Goal: Information Seeking & Learning: Learn about a topic

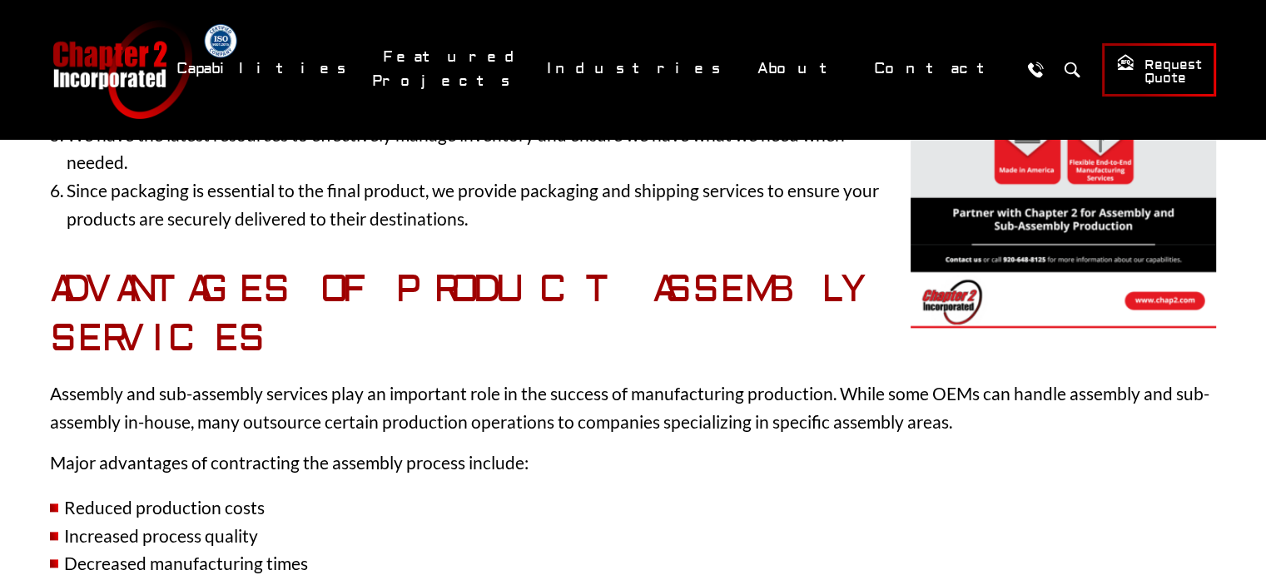
scroll to position [1914, 0]
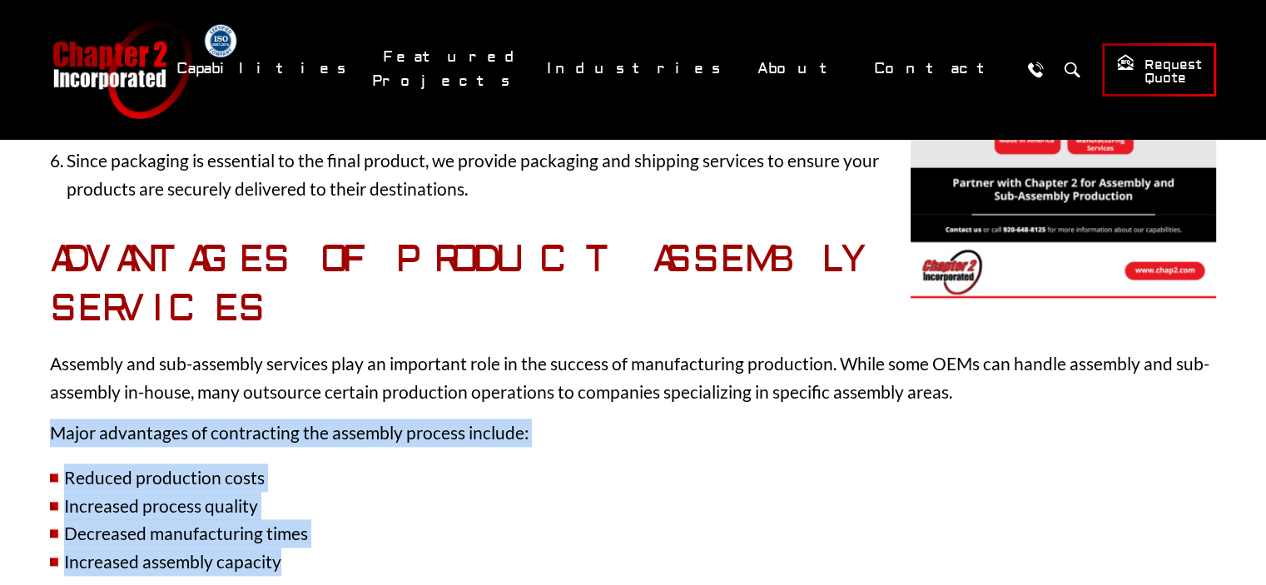
drag, startPoint x: 52, startPoint y: 302, endPoint x: 319, endPoint y: 428, distance: 295.3
copy div "Major advantages of contracting the assembly process include: Reduced productio…"
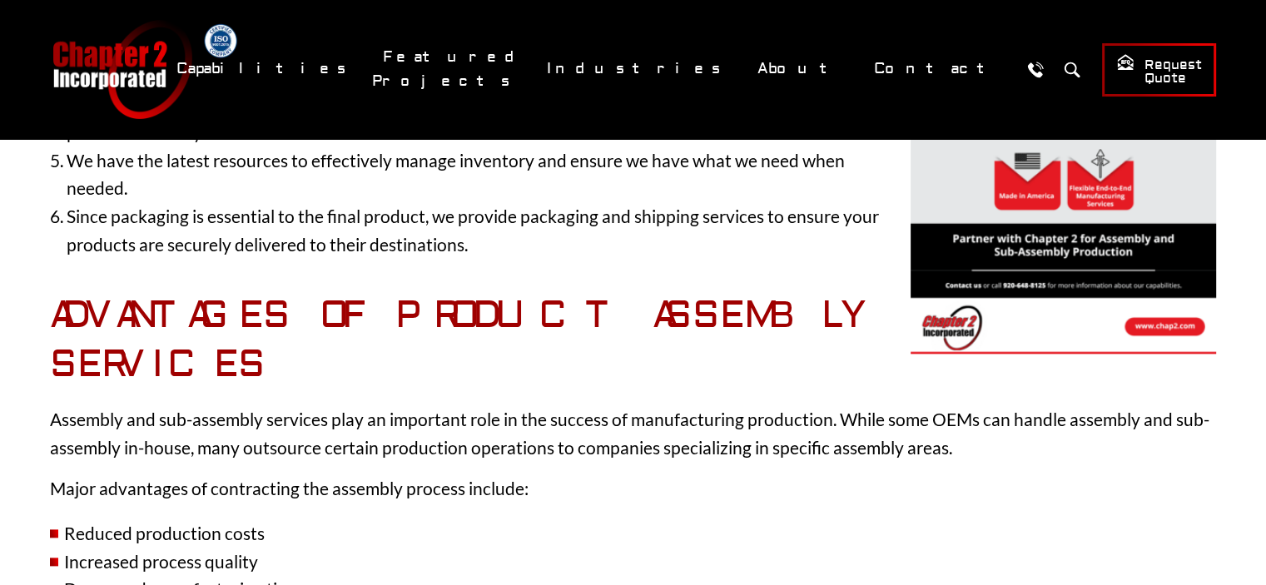
scroll to position [1831, 0]
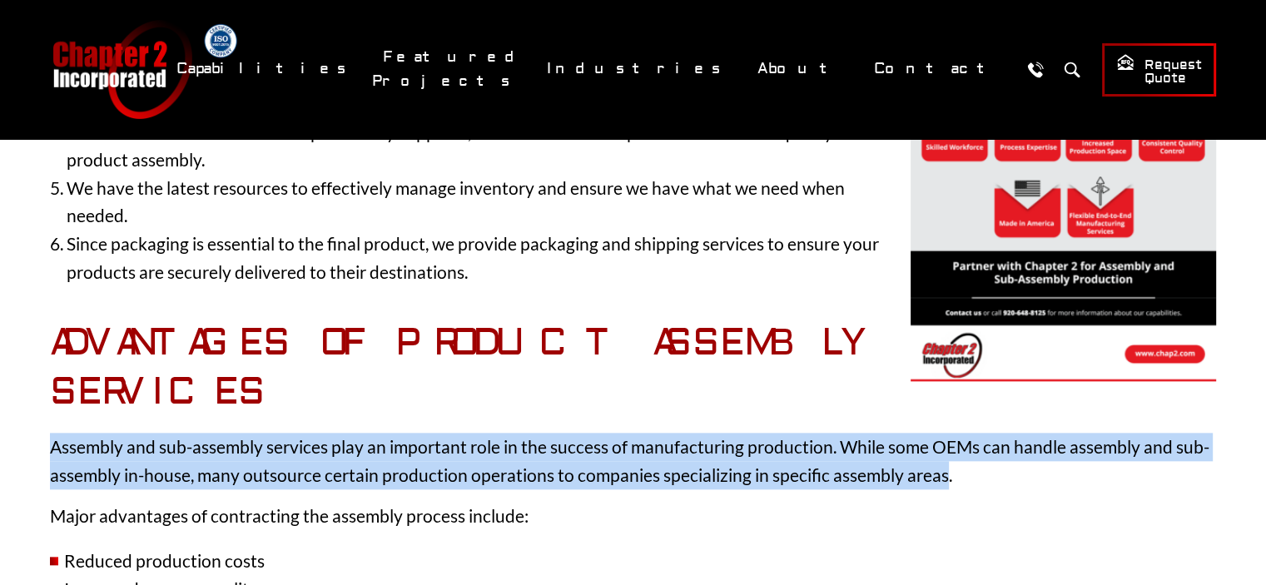
drag, startPoint x: 165, startPoint y: 344, endPoint x: 47, endPoint y: 281, distance: 133.7
copy p "Assembly and sub-assembly services play an important role in the success of man…"
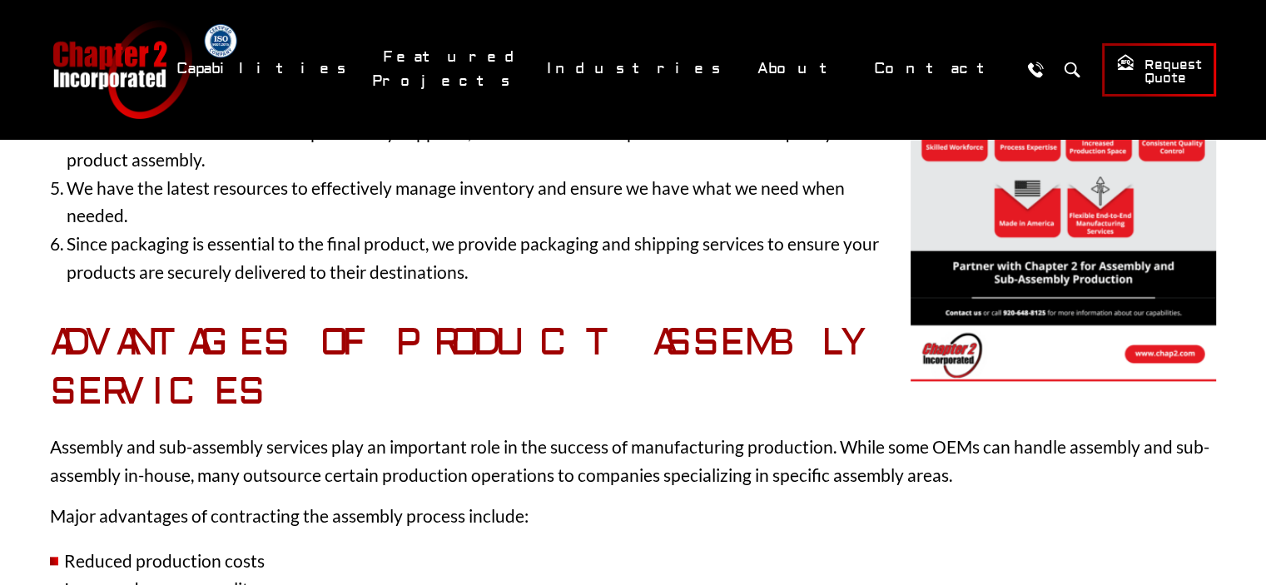
click at [271, 433] on p "Assembly and sub-assembly services play an important role in the success of man…" at bounding box center [633, 461] width 1166 height 56
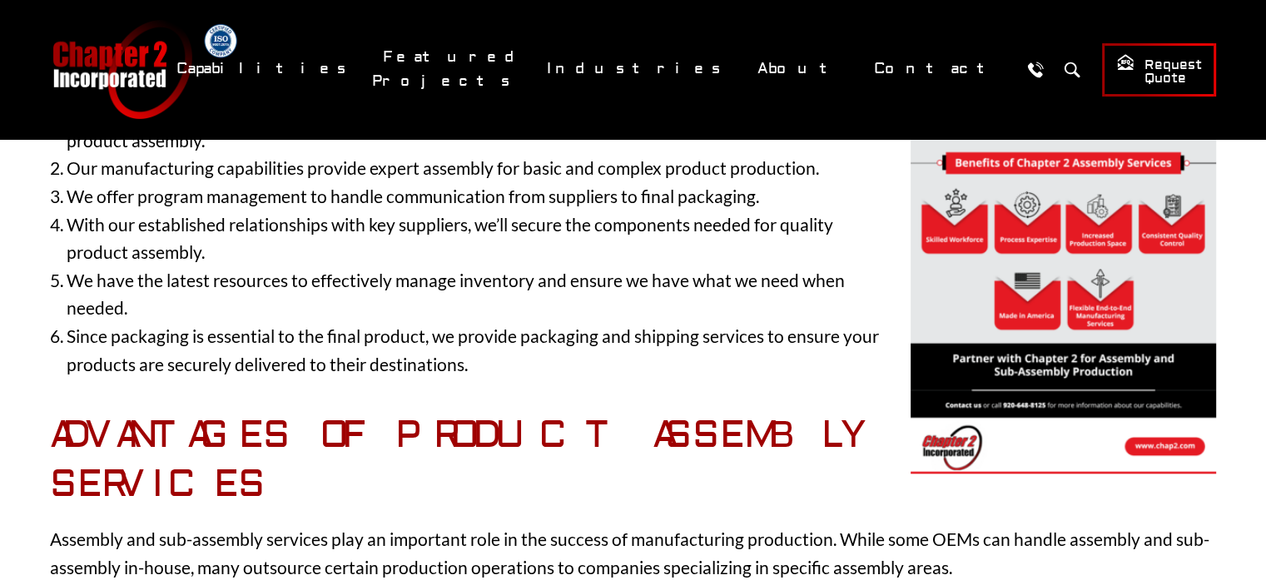
scroll to position [1748, 0]
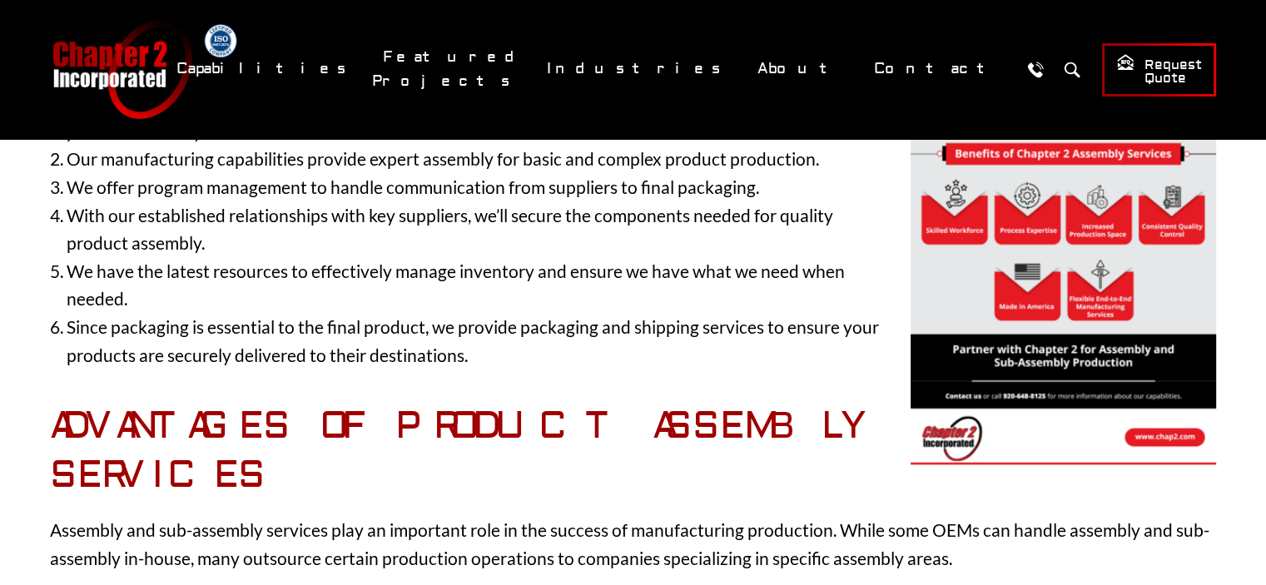
drag, startPoint x: 53, startPoint y: 470, endPoint x: 520, endPoint y: 467, distance: 467.0
copy p "Major advantages of contracting the assembly process include"
click at [283, 516] on p "Assembly and sub-assembly services play an important role in the success of man…" at bounding box center [633, 544] width 1166 height 56
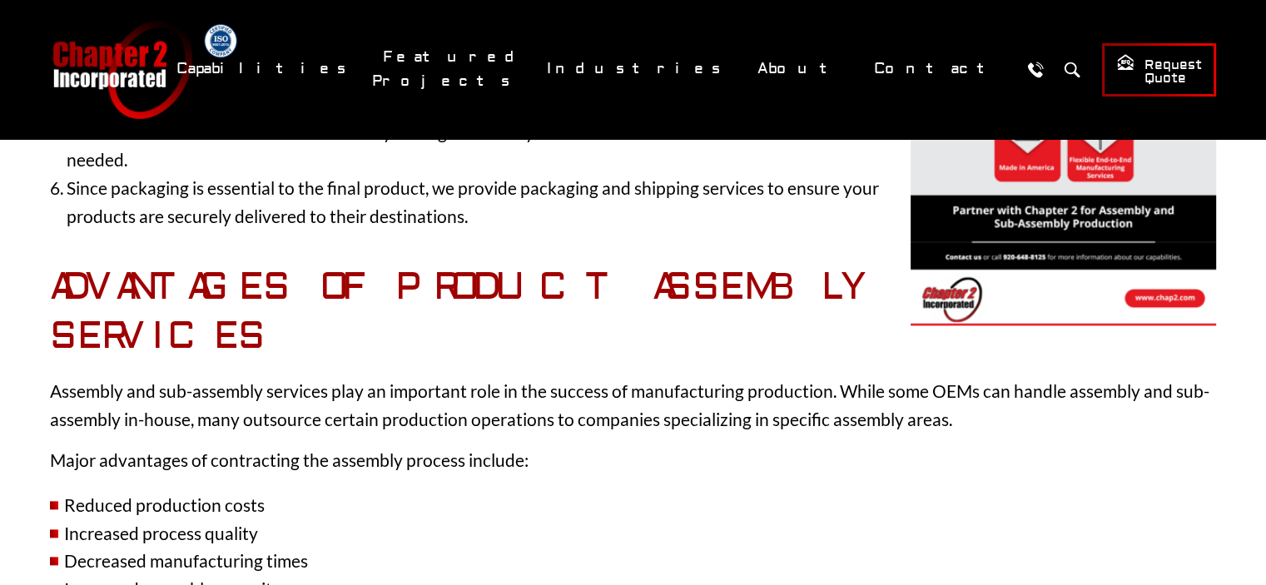
scroll to position [1914, 0]
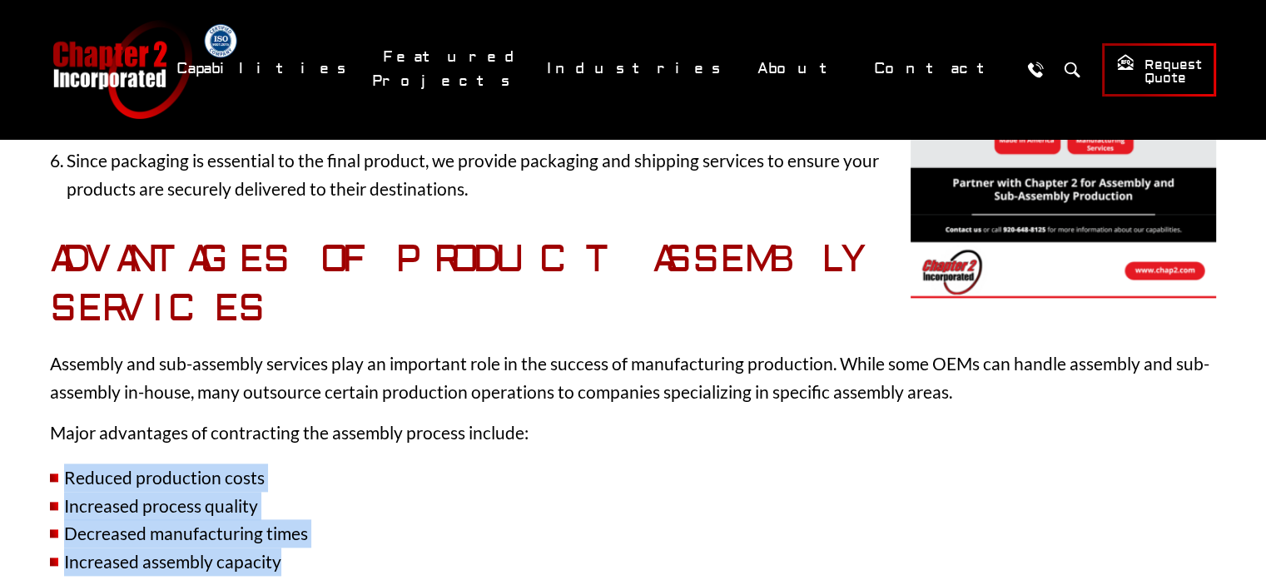
drag, startPoint x: 268, startPoint y: 431, endPoint x: 65, endPoint y: 339, distance: 223.1
click at [65, 464] on ul "Reduced production costs Increased process quality Decreased manufacturing time…" at bounding box center [633, 520] width 1166 height 112
copy ul "Reduced production costs Increased process quality Decreased manufacturing time…"
click at [398, 464] on li "Reduced production costs" at bounding box center [633, 478] width 1166 height 28
